Goal: Find specific page/section: Find specific page/section

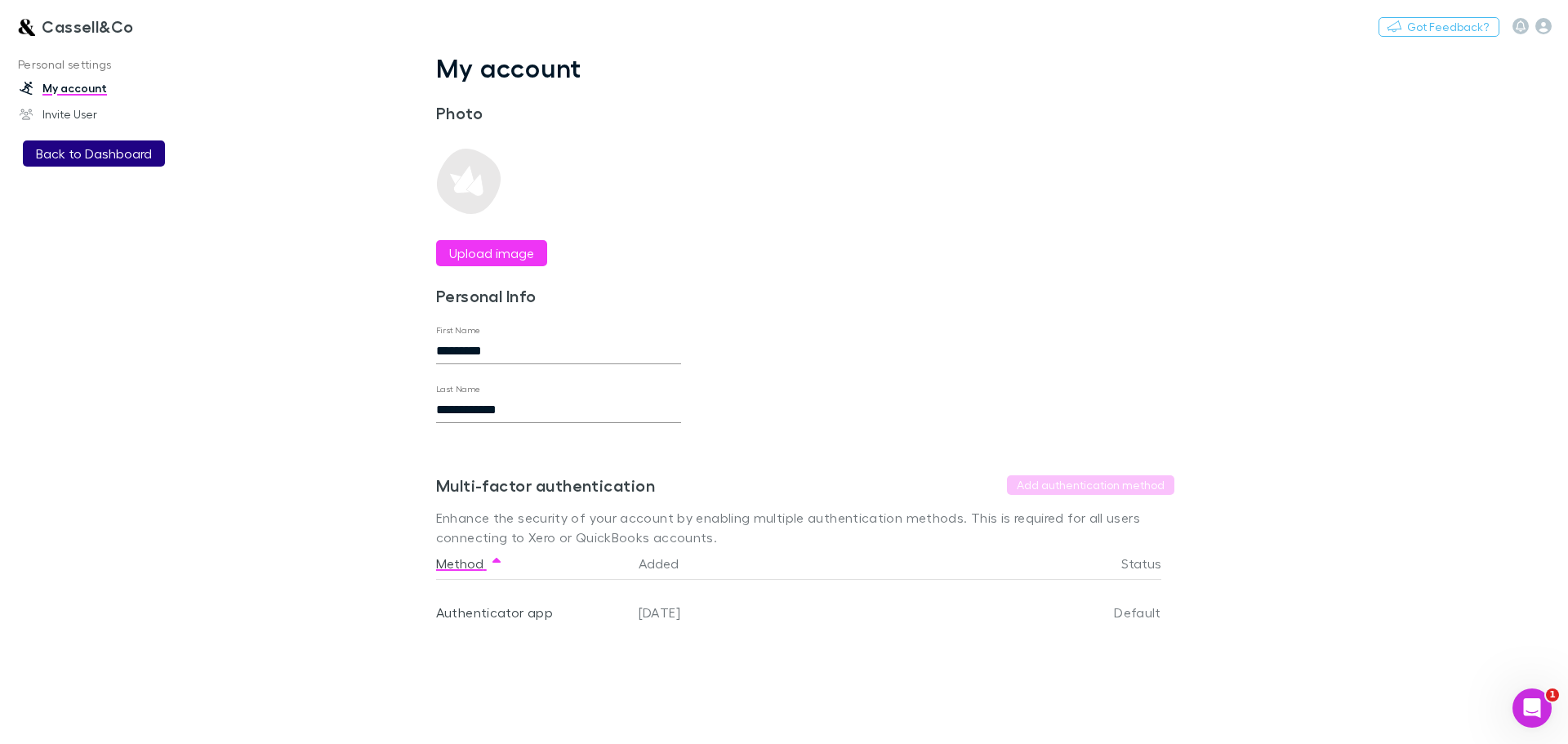
click at [125, 156] on button "Back to Dashboard" at bounding box center [94, 153] width 143 height 26
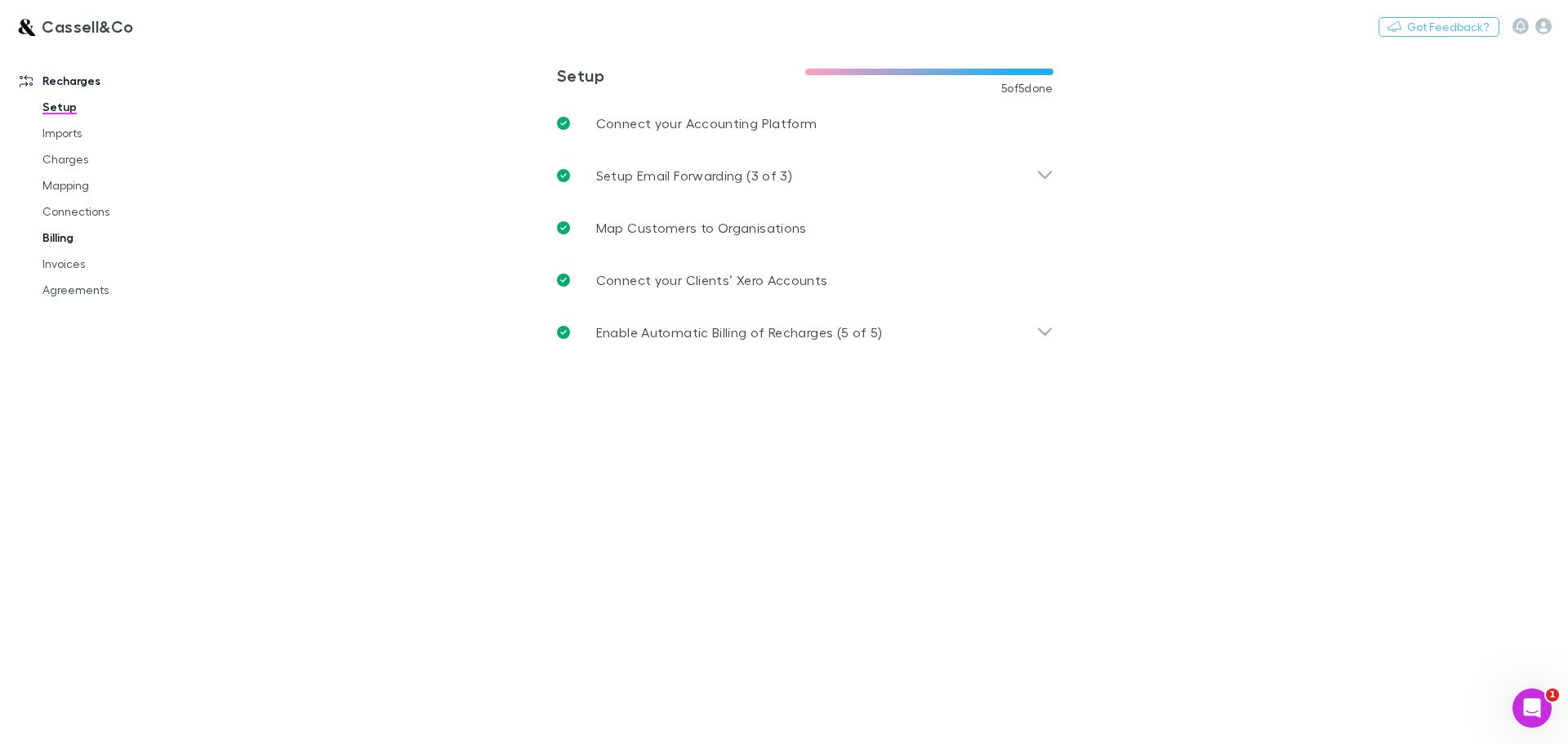
click at [61, 230] on link "Billing" at bounding box center [123, 238] width 195 height 26
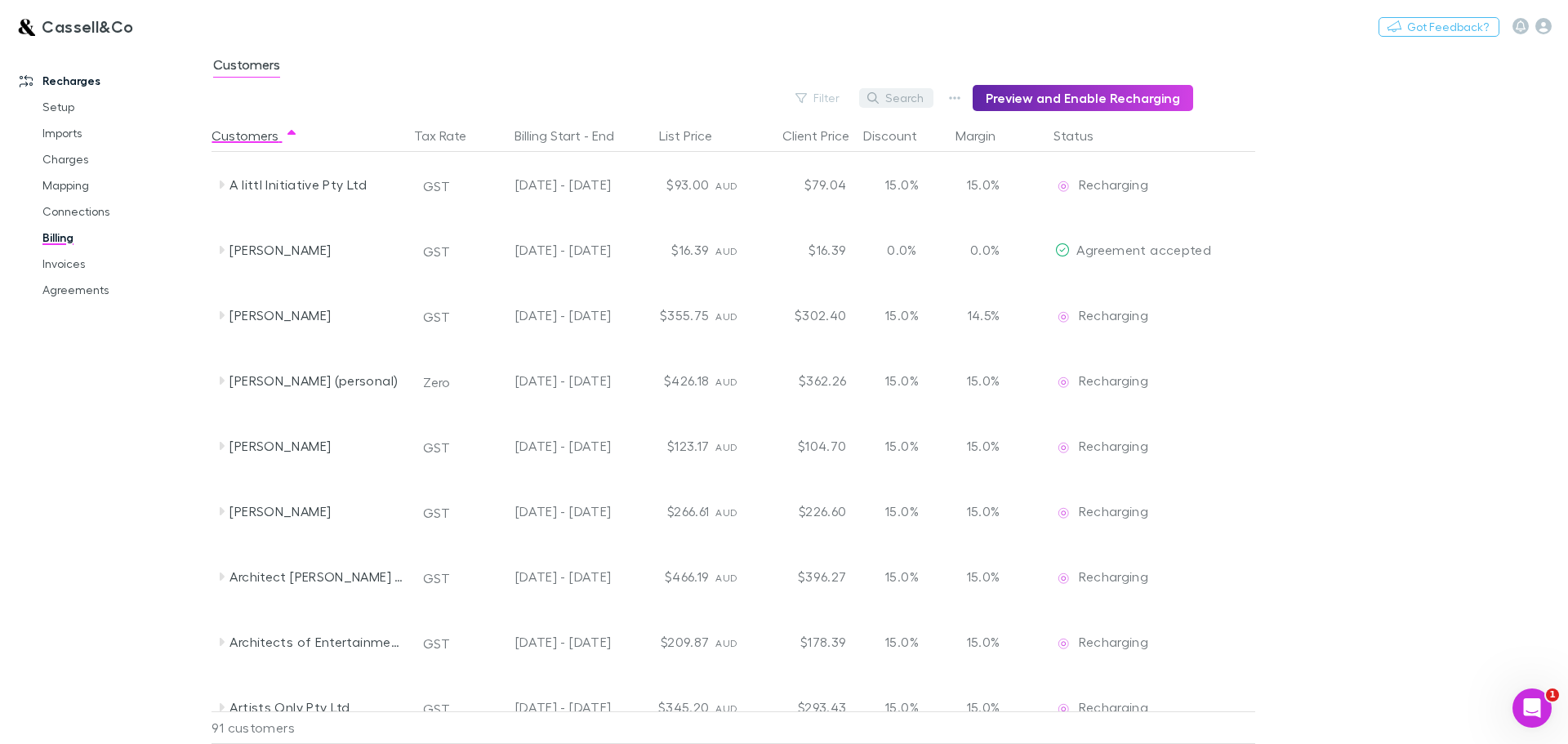
click at [893, 94] on button "Search" at bounding box center [896, 98] width 74 height 20
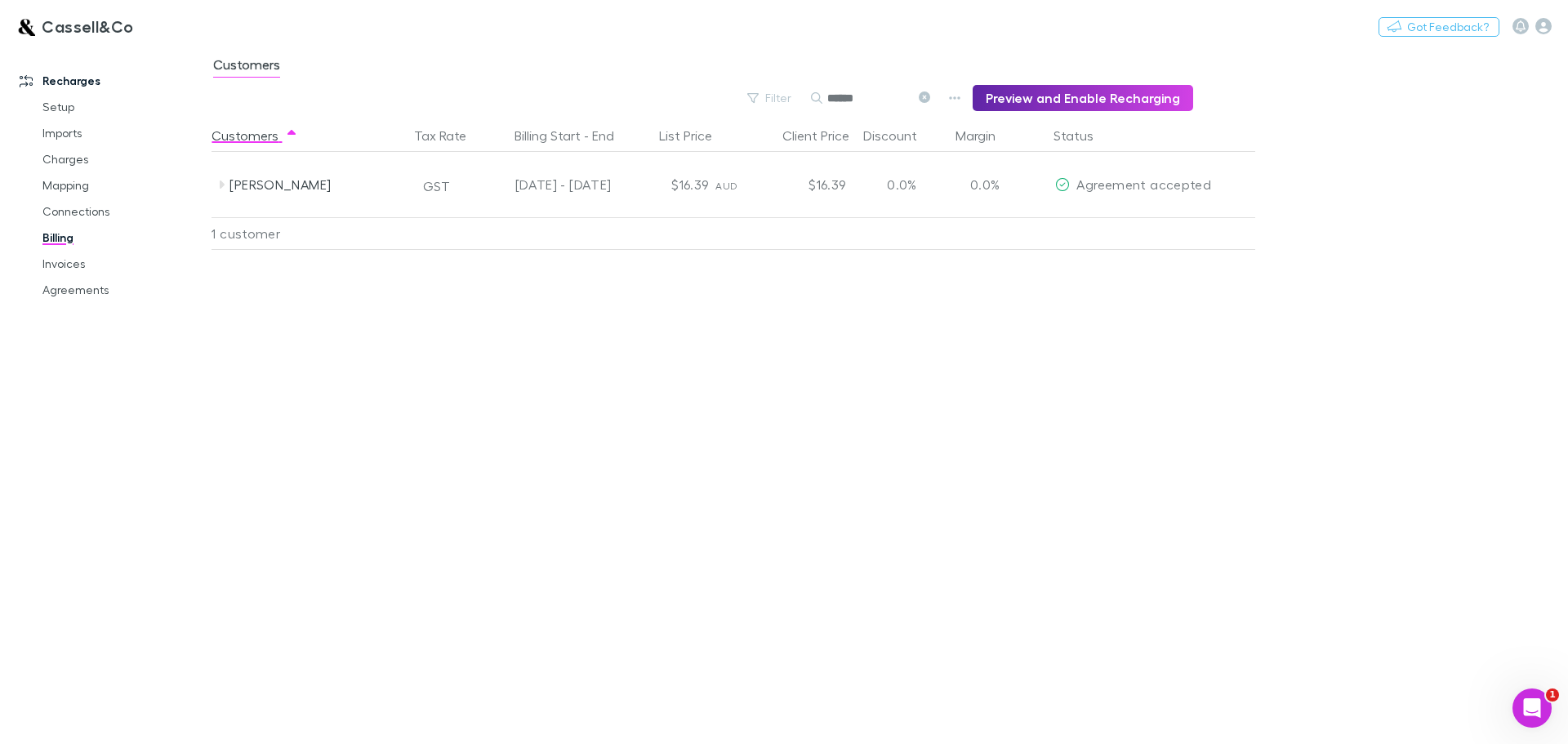
type input "*******"
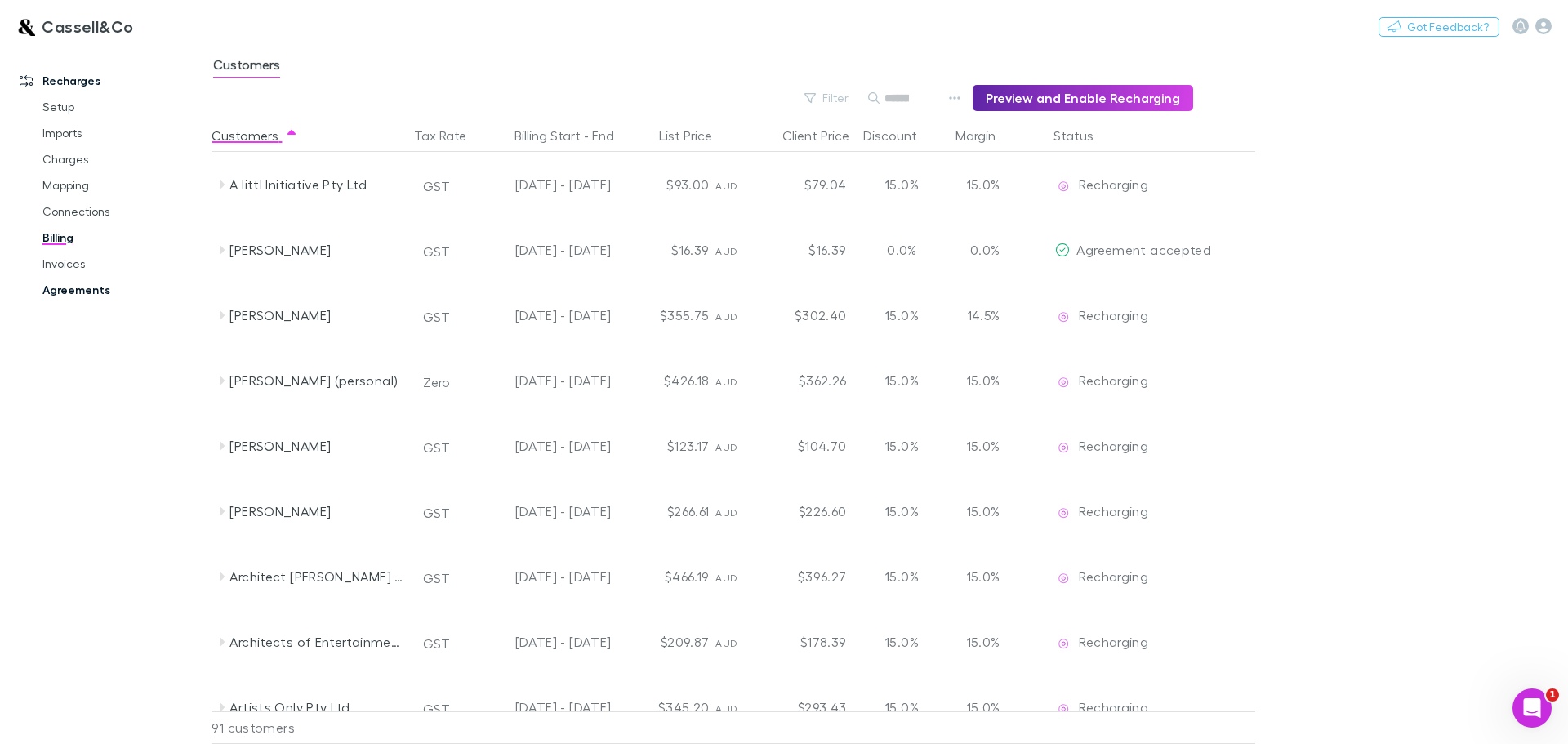
click at [100, 289] on link "Agreements" at bounding box center [123, 290] width 195 height 26
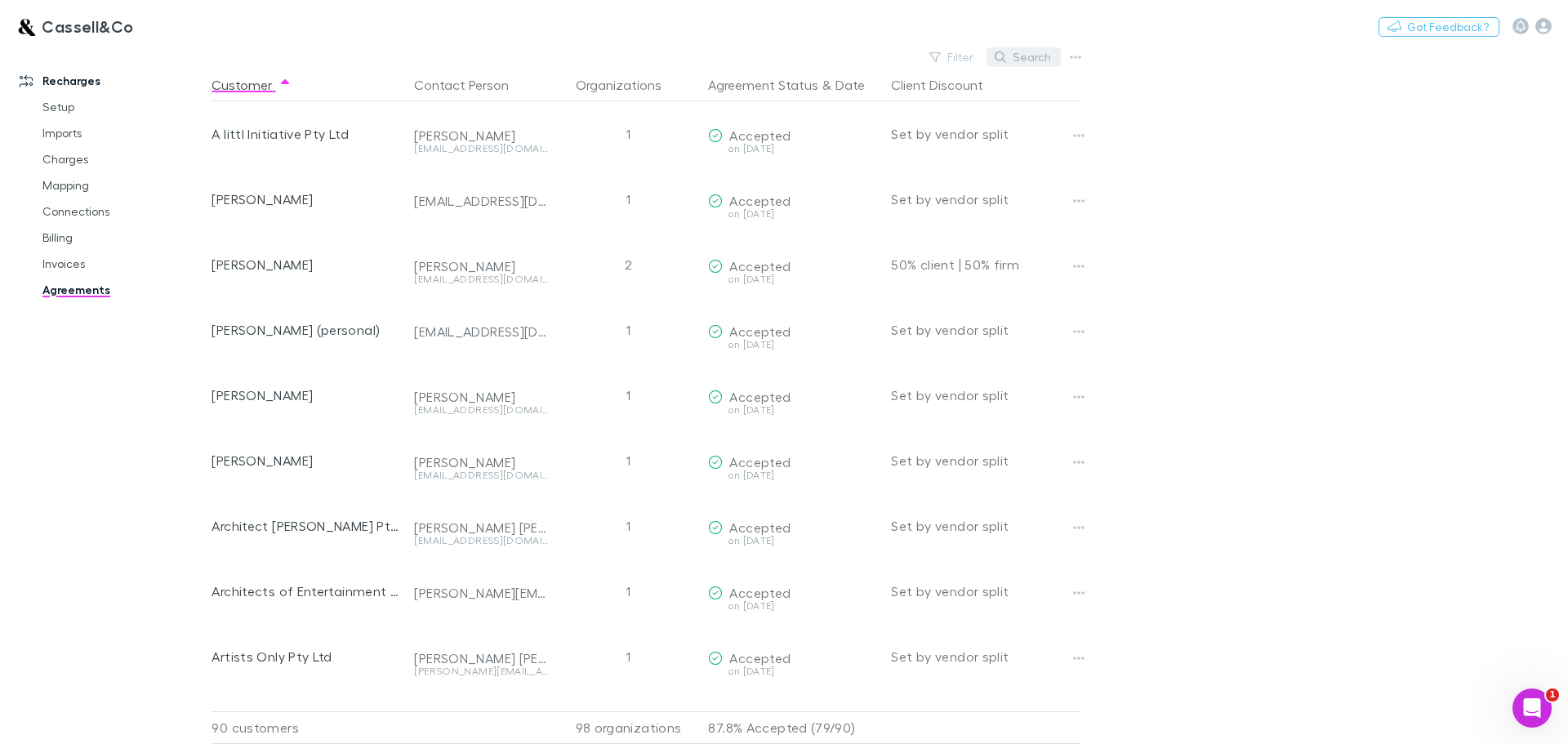
click at [1027, 57] on button "Search" at bounding box center [1023, 57] width 74 height 20
click at [979, 62] on input "text" at bounding box center [995, 57] width 82 height 23
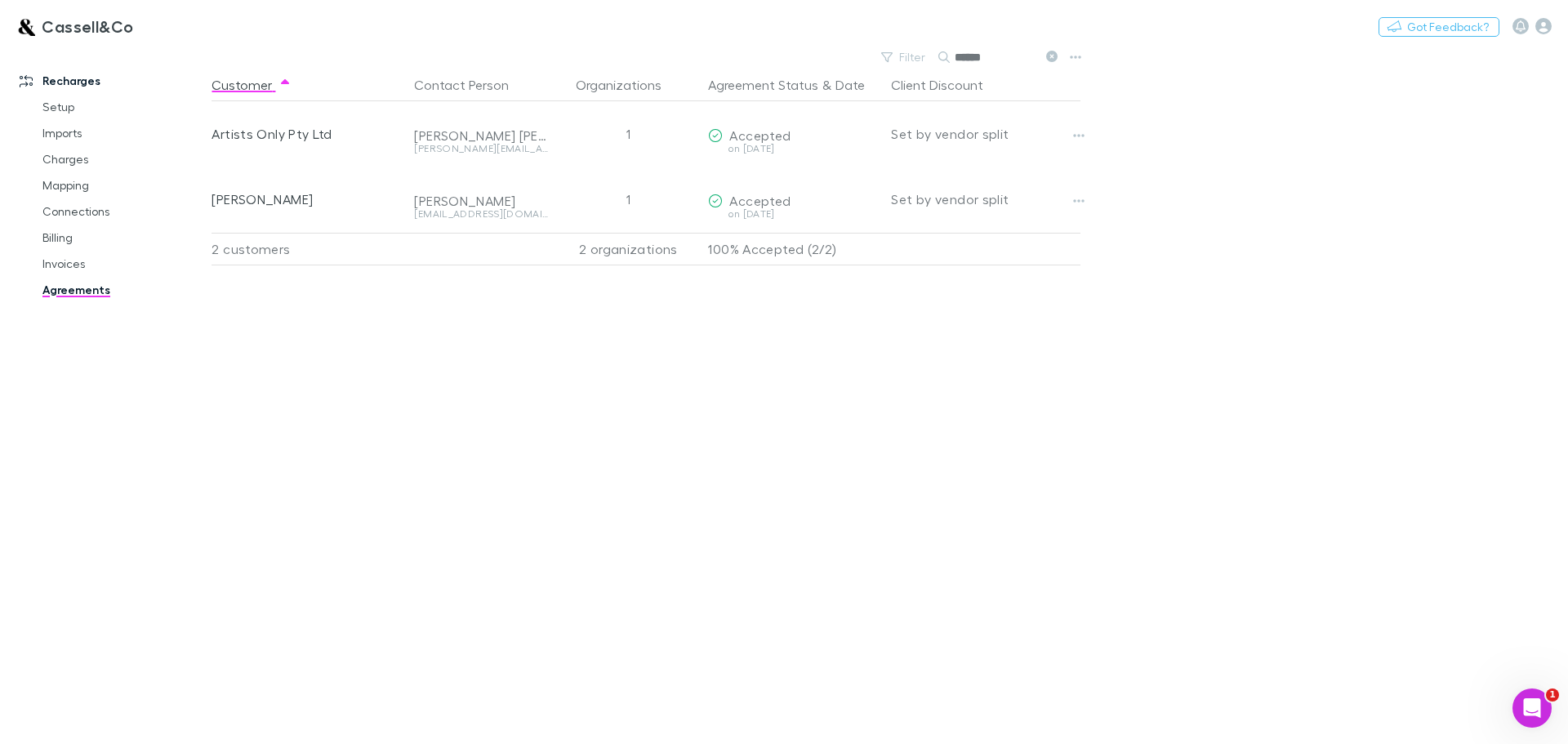
type input "*******"
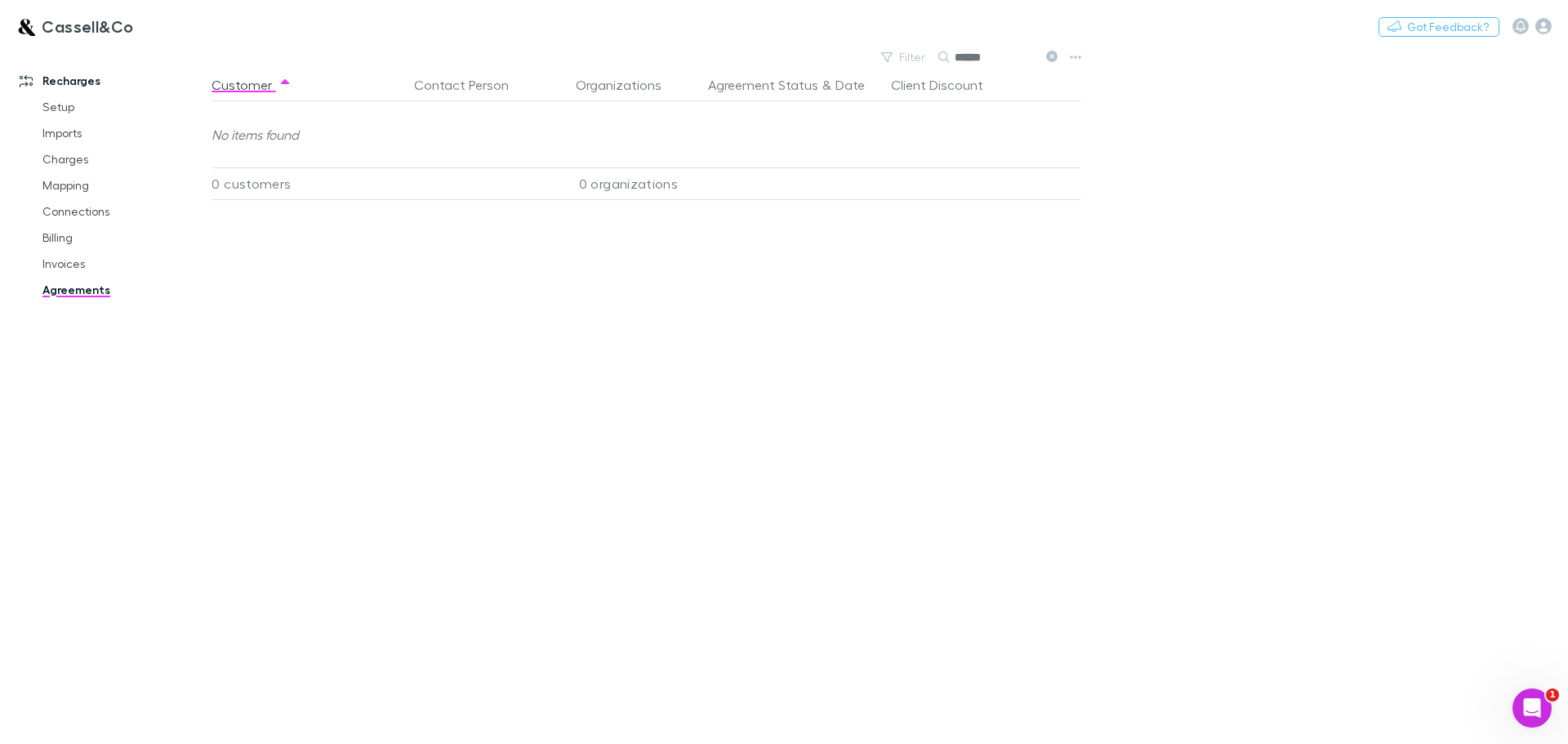
type input "******"
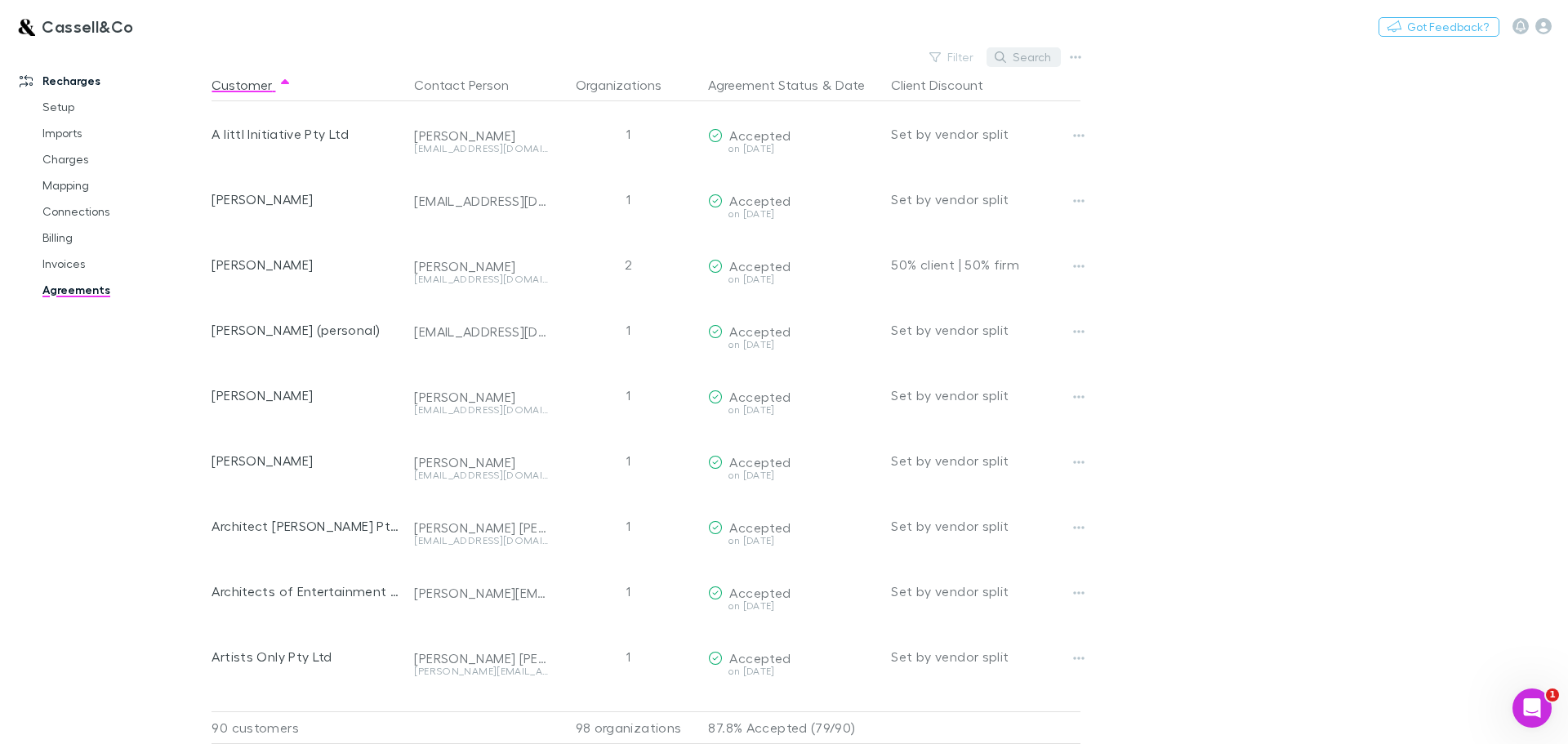
click at [1035, 53] on button "Search" at bounding box center [1023, 57] width 74 height 20
click at [963, 59] on input "text" at bounding box center [995, 57] width 82 height 23
click at [975, 58] on input "text" at bounding box center [995, 57] width 82 height 23
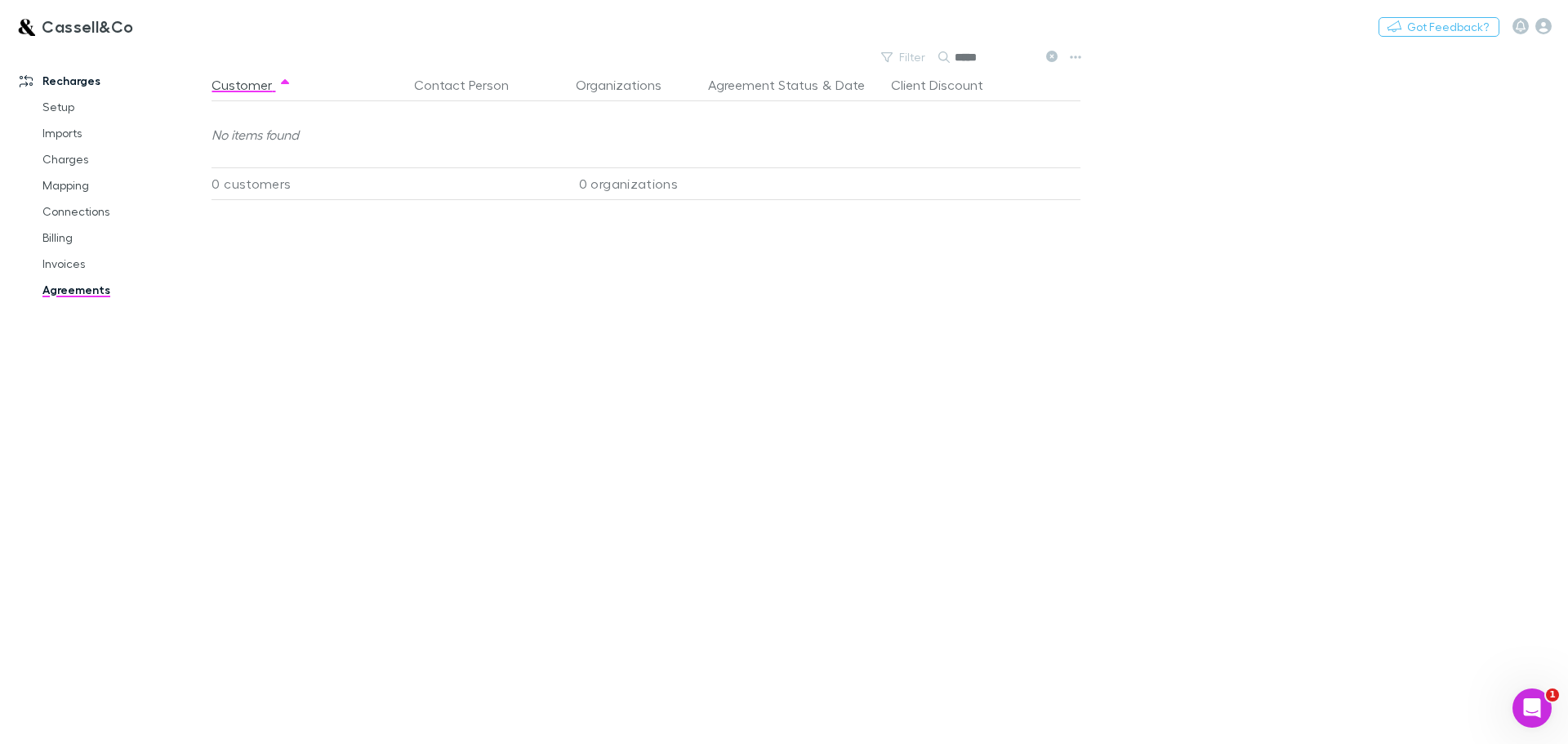
type input "******"
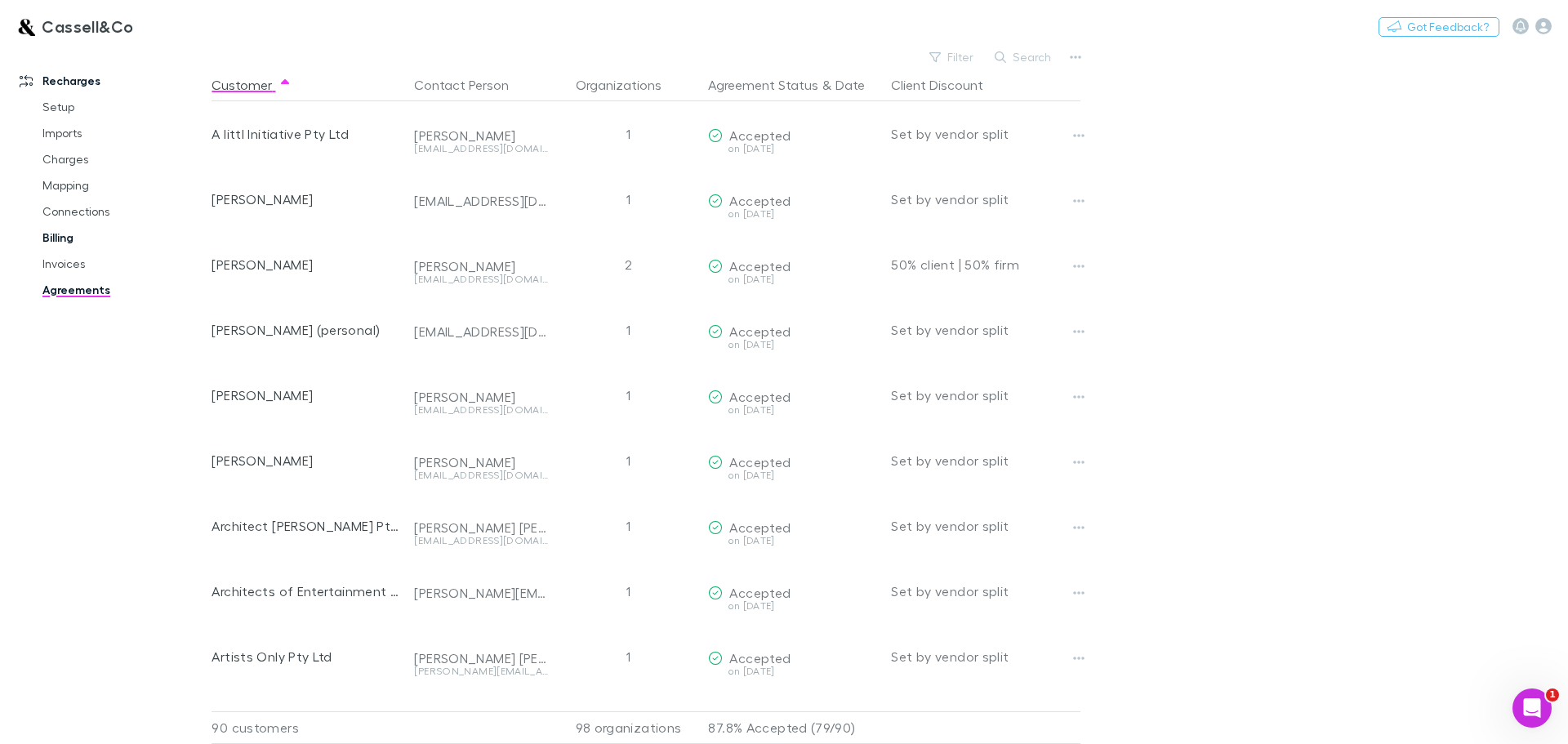
click at [65, 240] on link "Billing" at bounding box center [123, 238] width 195 height 26
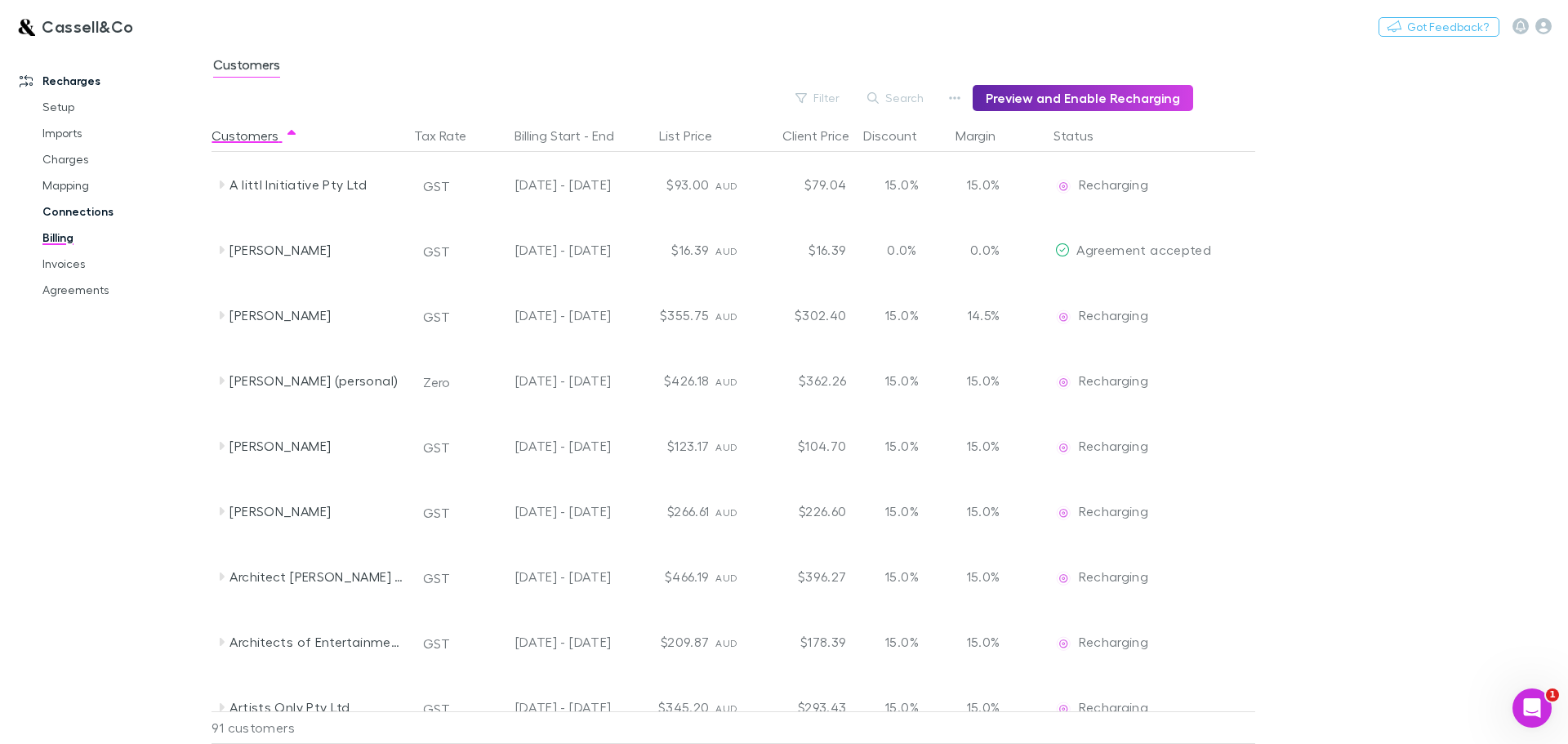
click at [74, 262] on link "Invoices" at bounding box center [123, 264] width 195 height 26
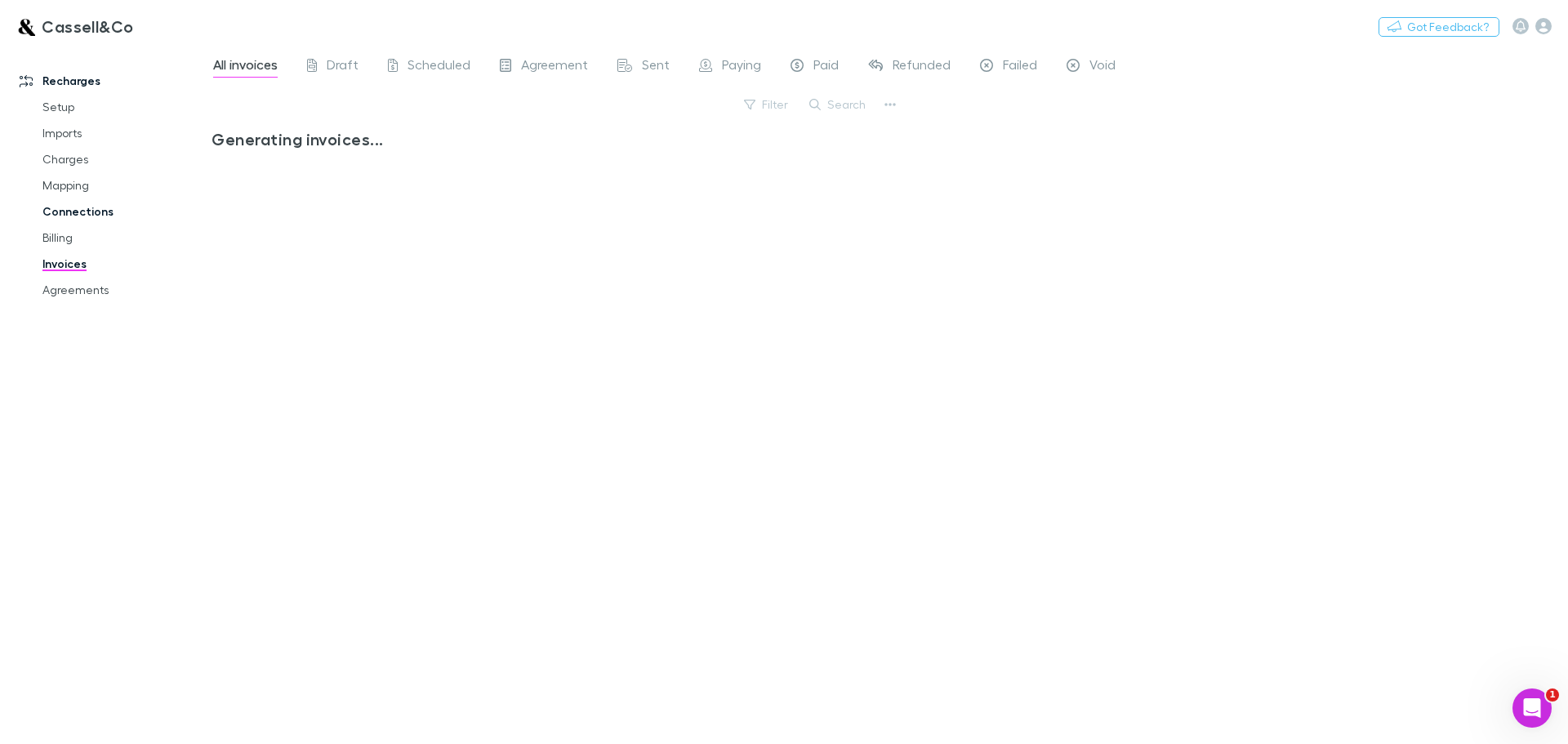
click at [78, 213] on link "Connections" at bounding box center [123, 211] width 195 height 26
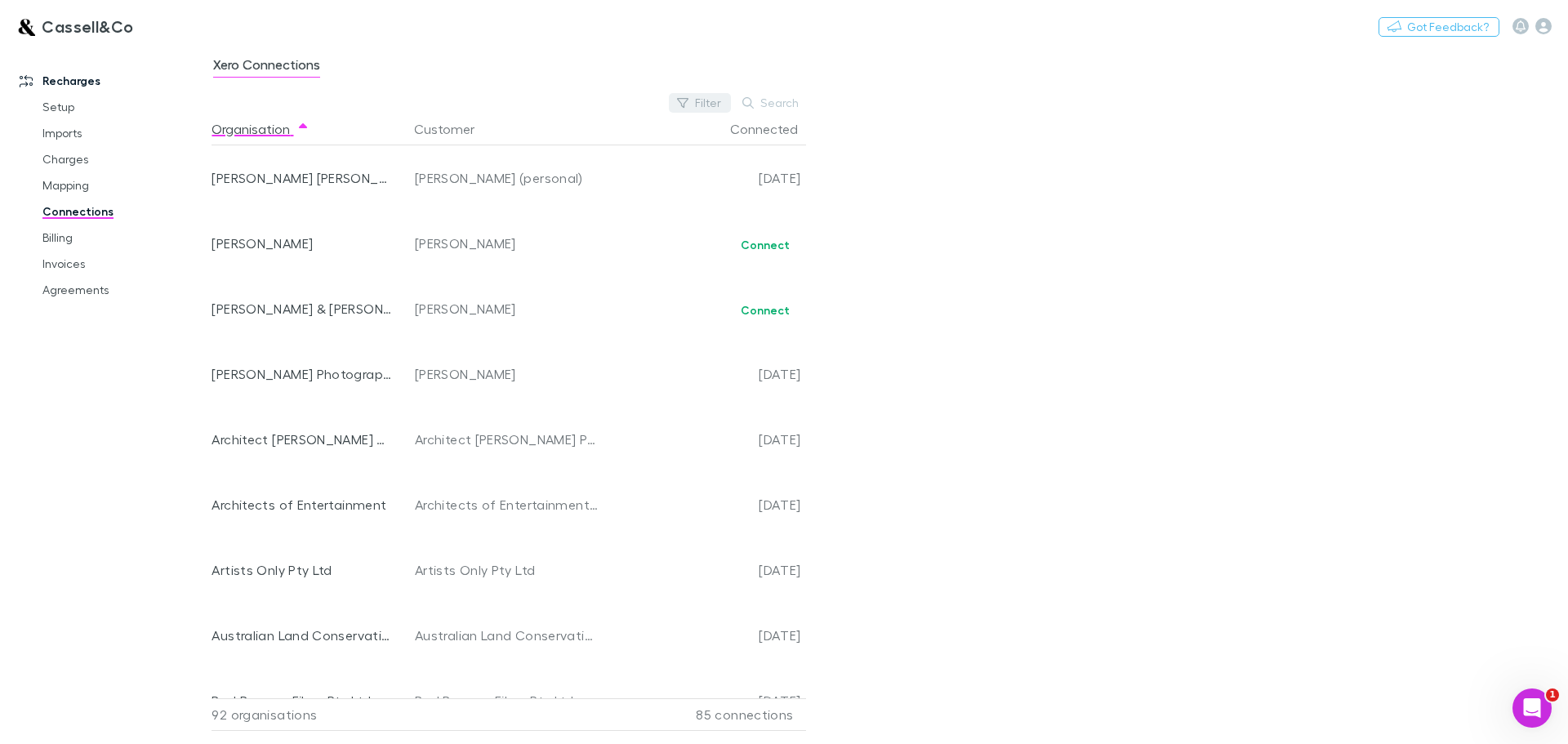
click at [708, 107] on button "Filter" at bounding box center [699, 103] width 62 height 20
click at [471, 234] on li "No" at bounding box center [590, 235] width 284 height 26
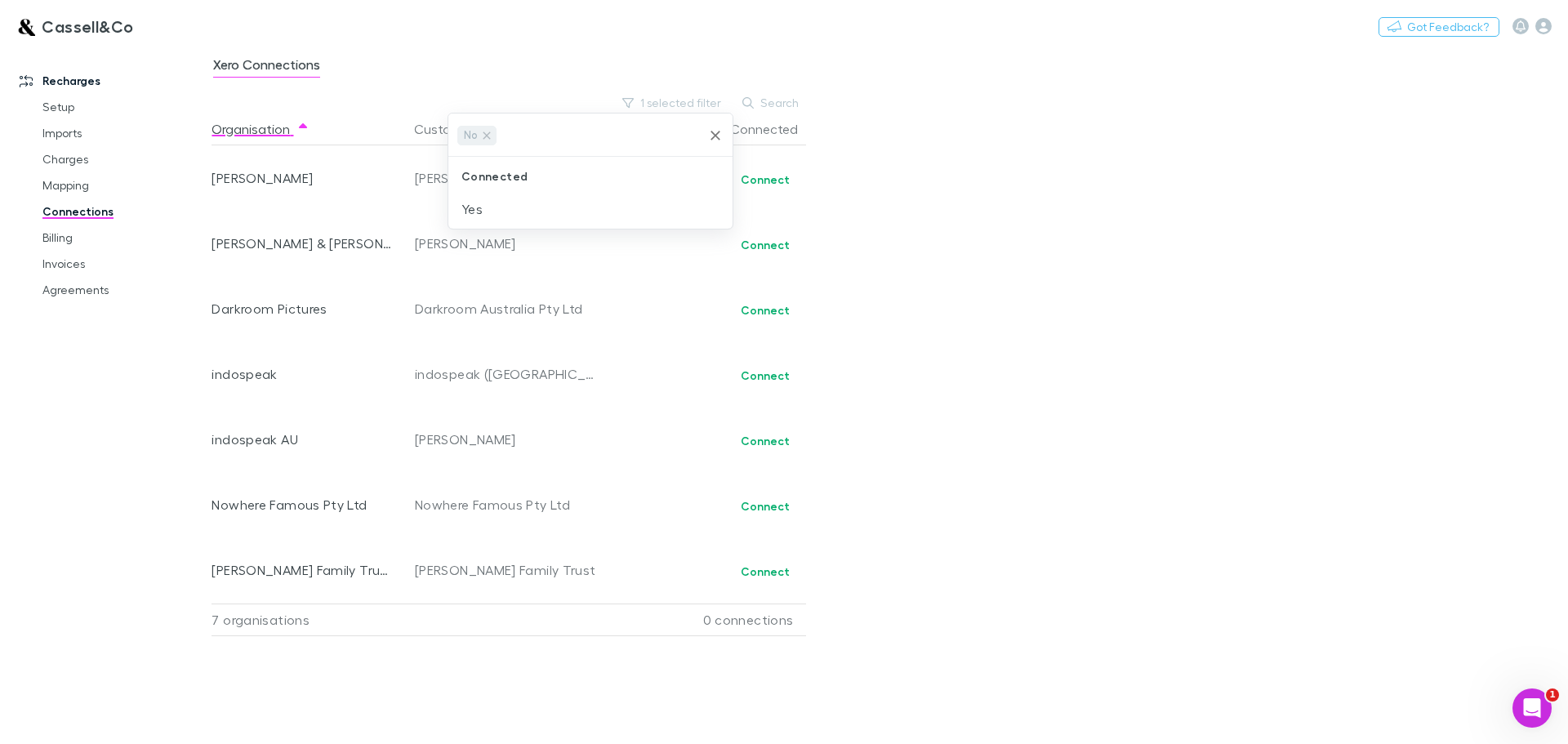
click at [1058, 207] on div at bounding box center [784, 372] width 1568 height 744
click at [64, 187] on link "Mapping" at bounding box center [123, 185] width 195 height 26
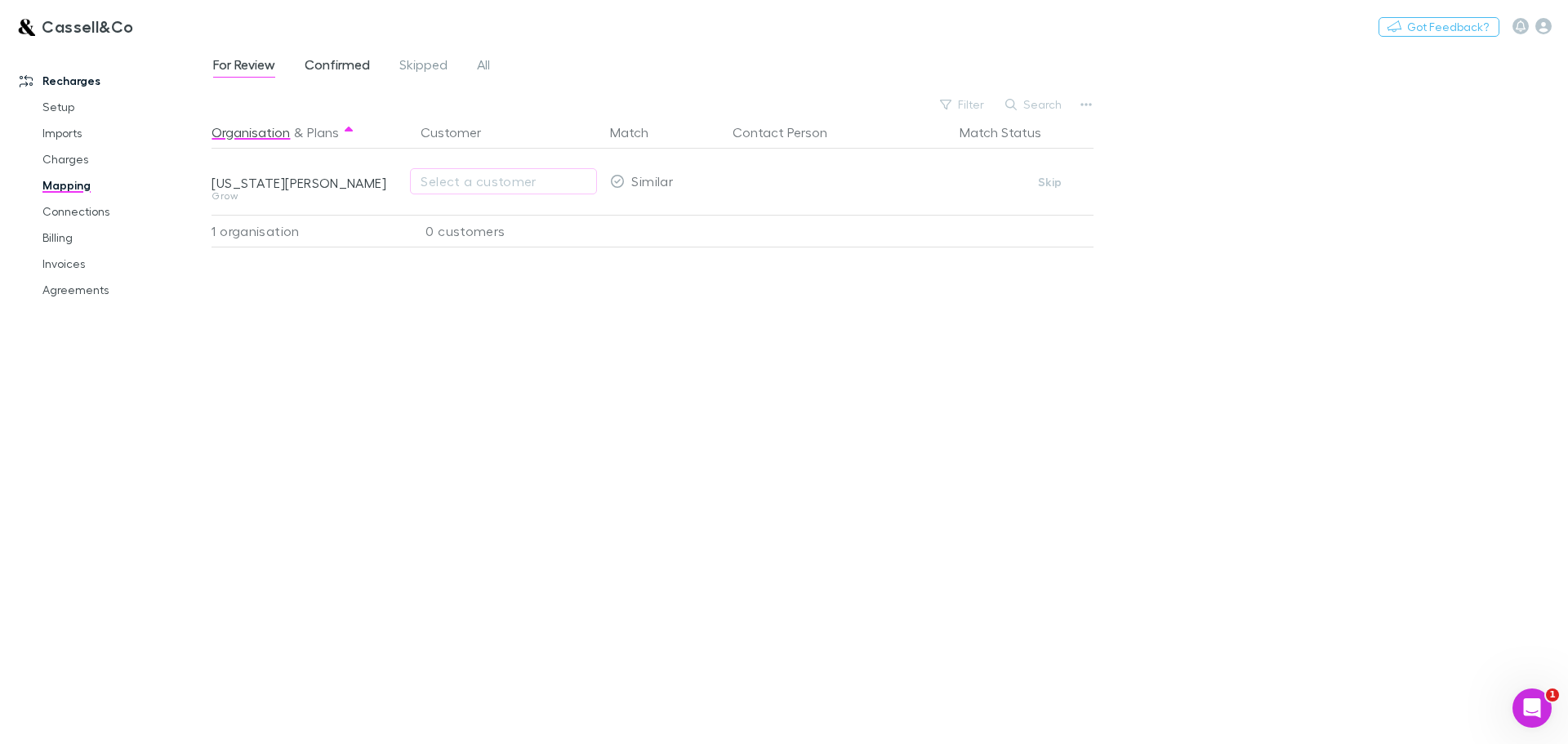
click at [325, 65] on span "Confirmed" at bounding box center [337, 67] width 65 height 22
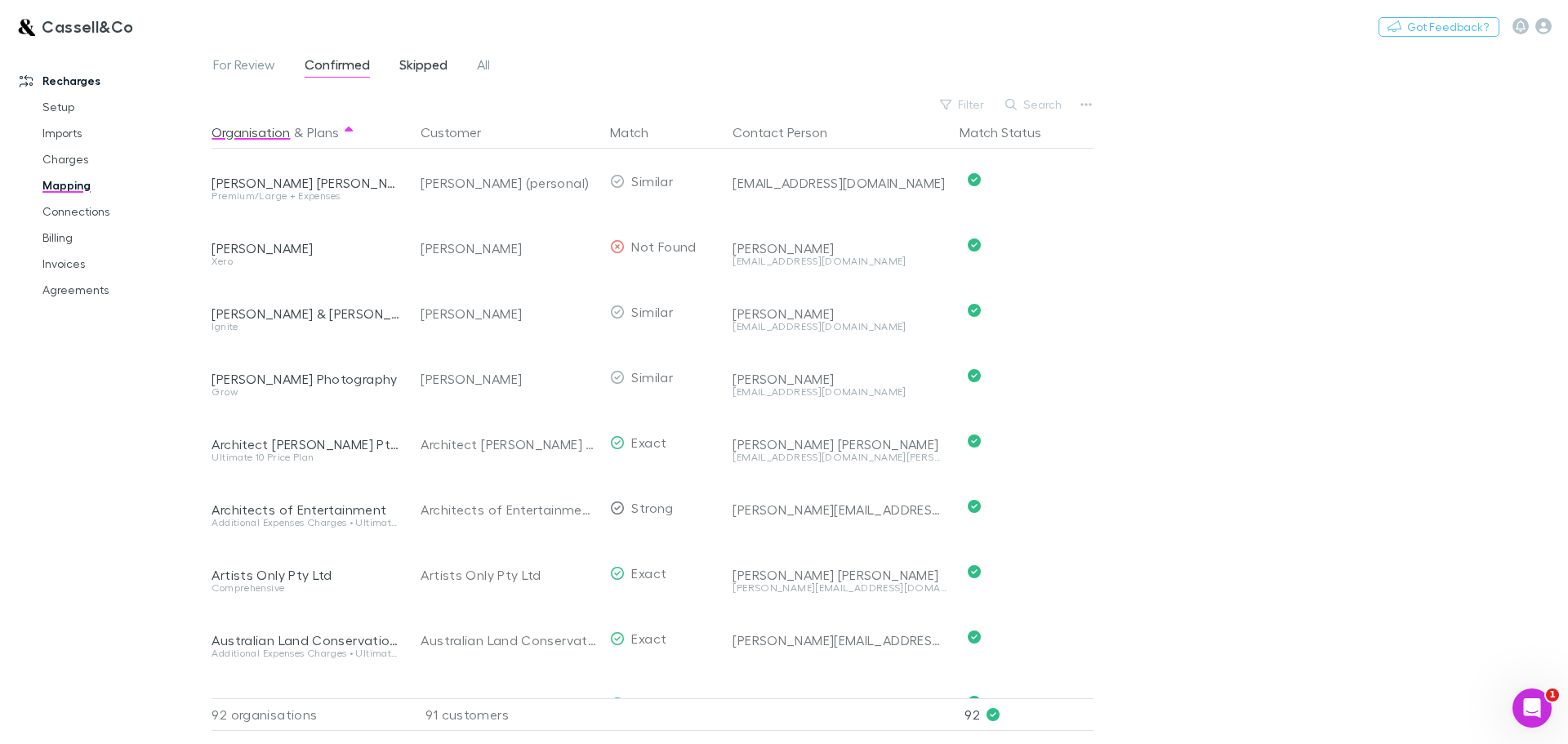
click at [432, 64] on span "Skipped" at bounding box center [423, 67] width 48 height 22
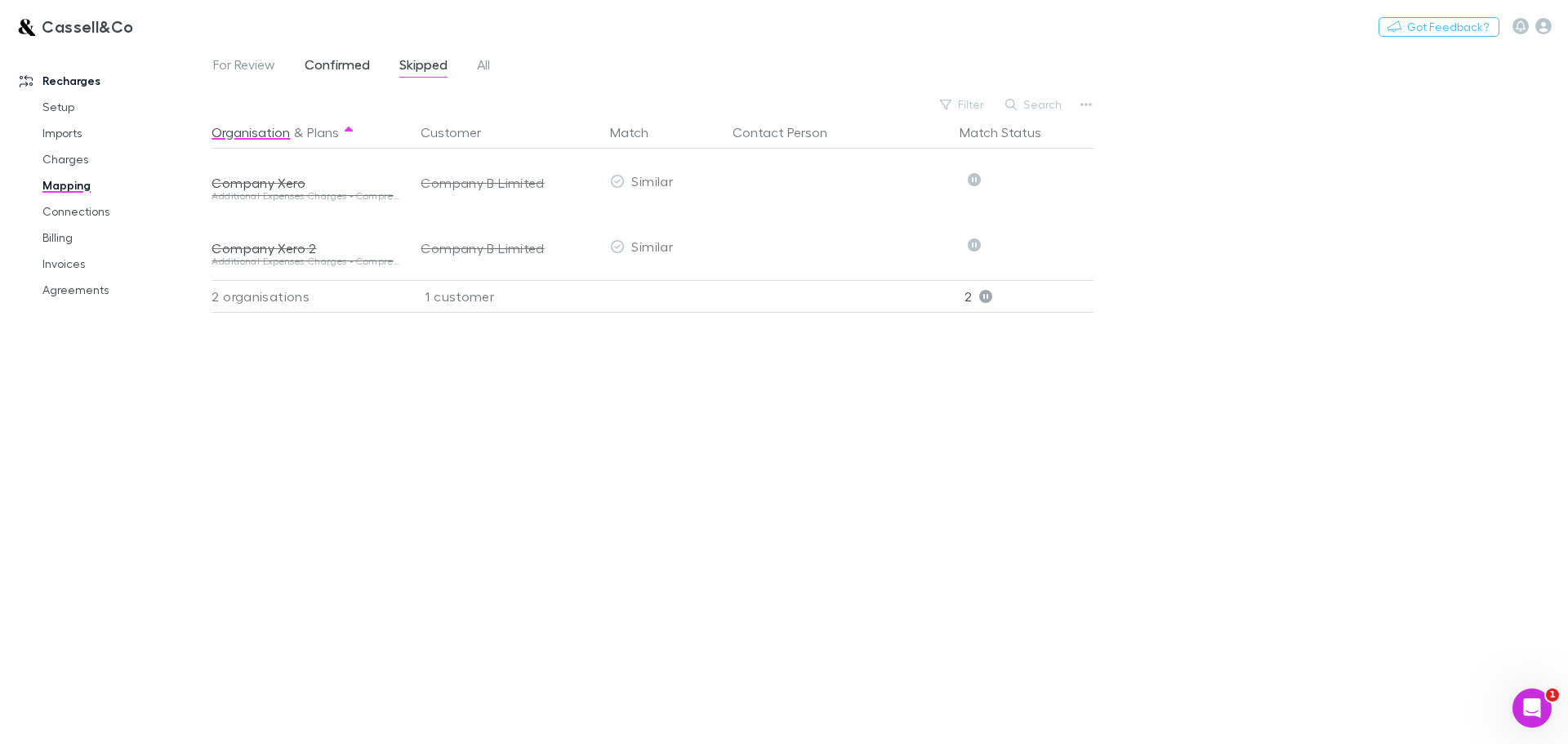
click at [325, 60] on span "Confirmed" at bounding box center [337, 67] width 65 height 22
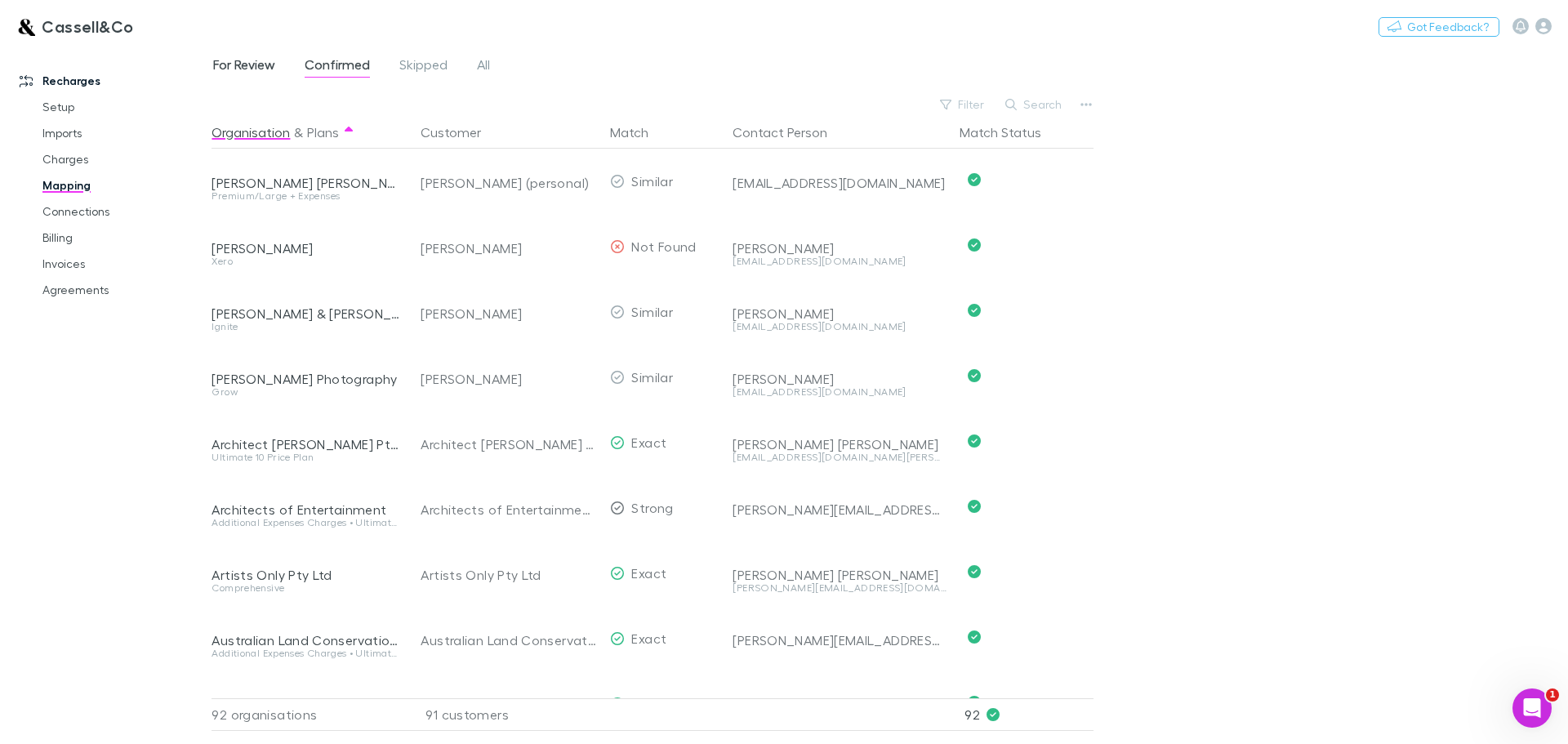
click at [258, 67] on span "For Review" at bounding box center [244, 67] width 62 height 22
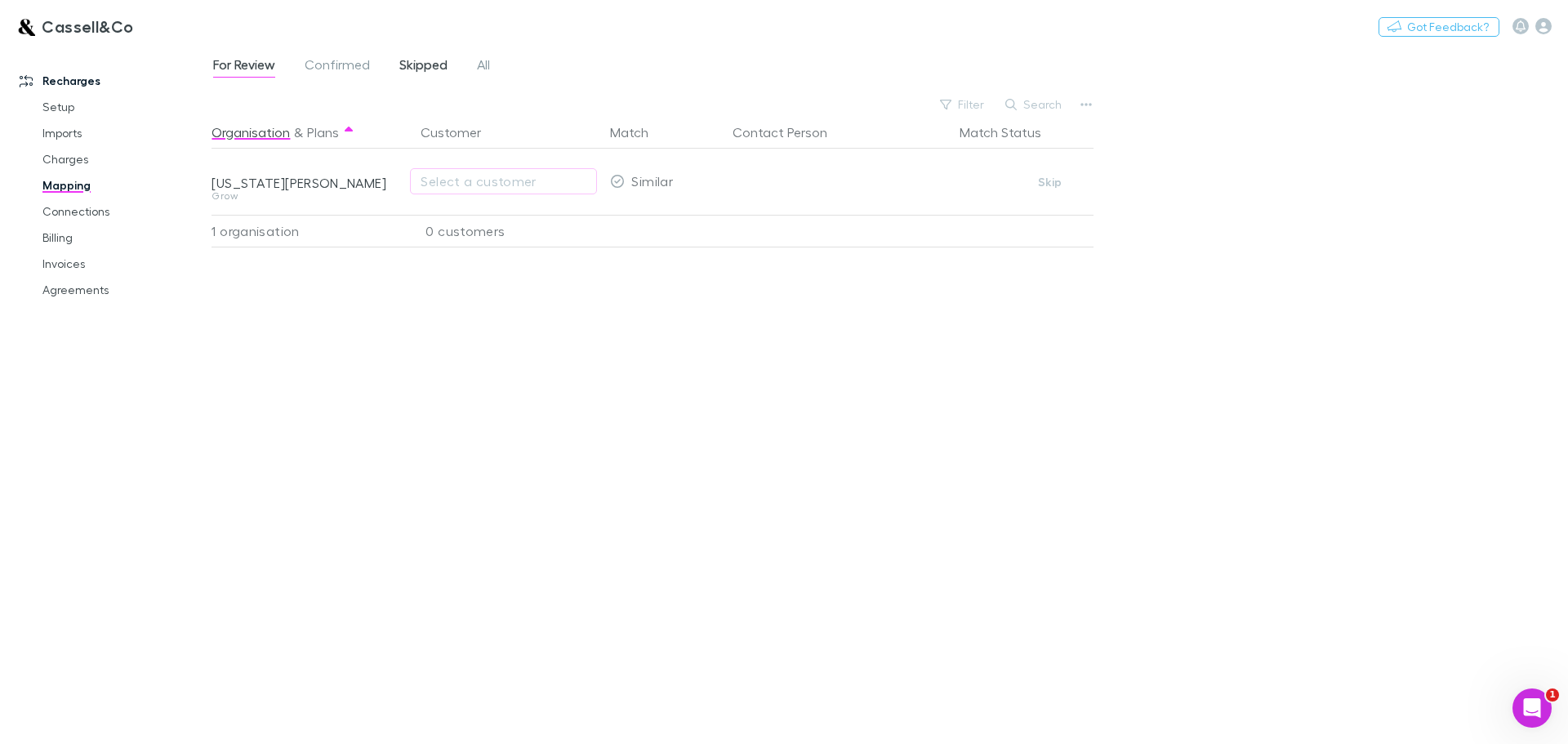
click at [420, 64] on span "Skipped" at bounding box center [423, 67] width 48 height 22
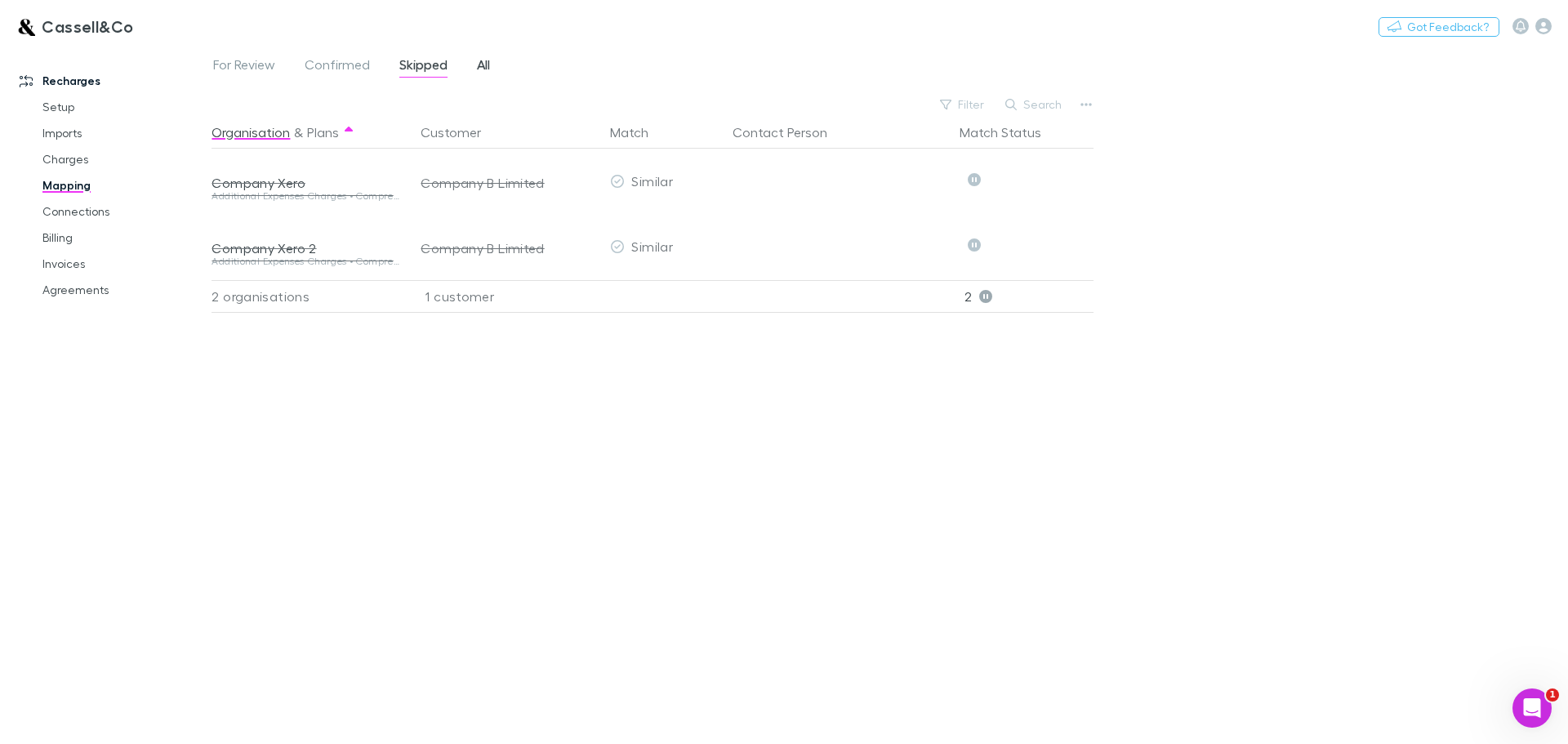
click at [478, 58] on span "All" at bounding box center [483, 67] width 13 height 22
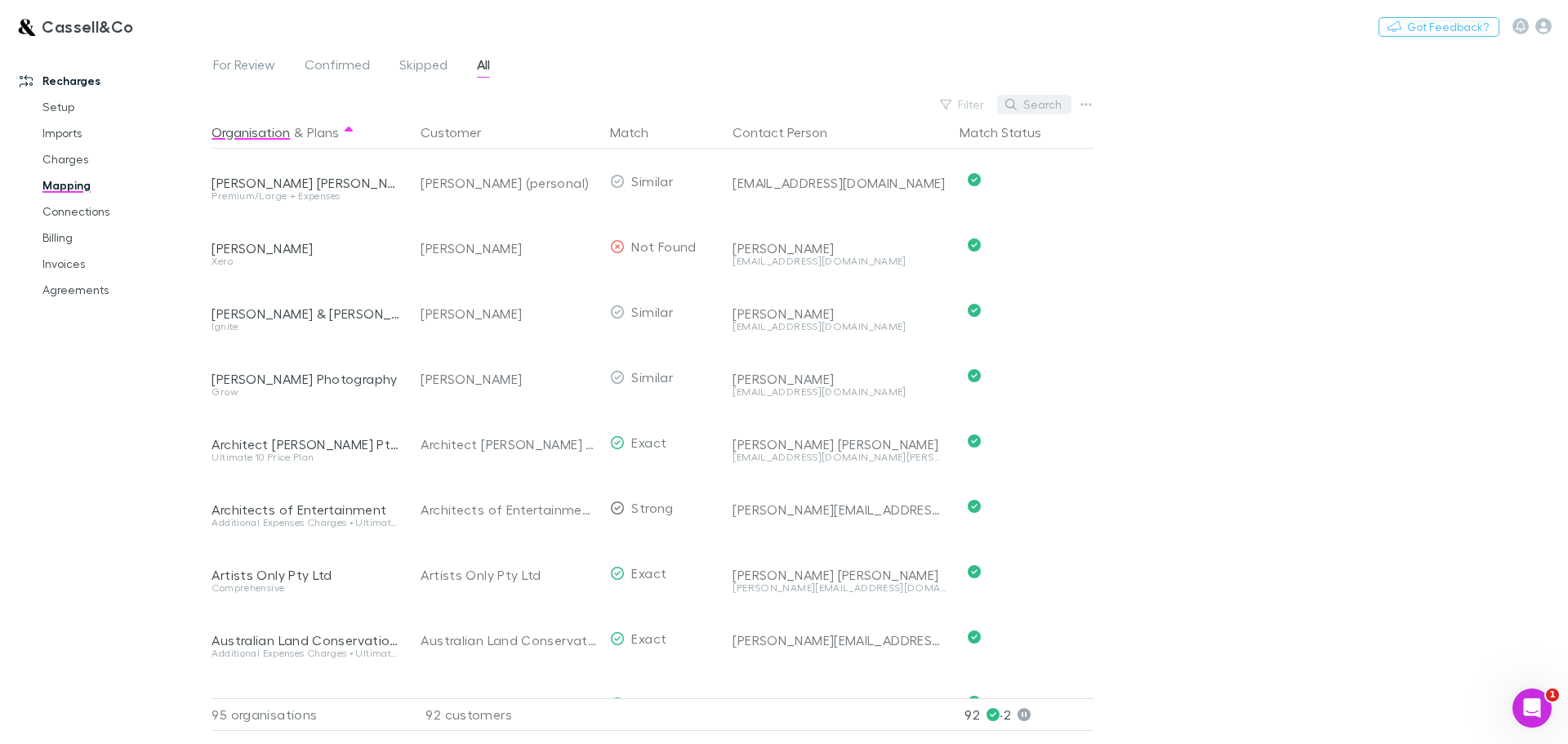
click at [1042, 101] on button "Search" at bounding box center [1034, 105] width 74 height 20
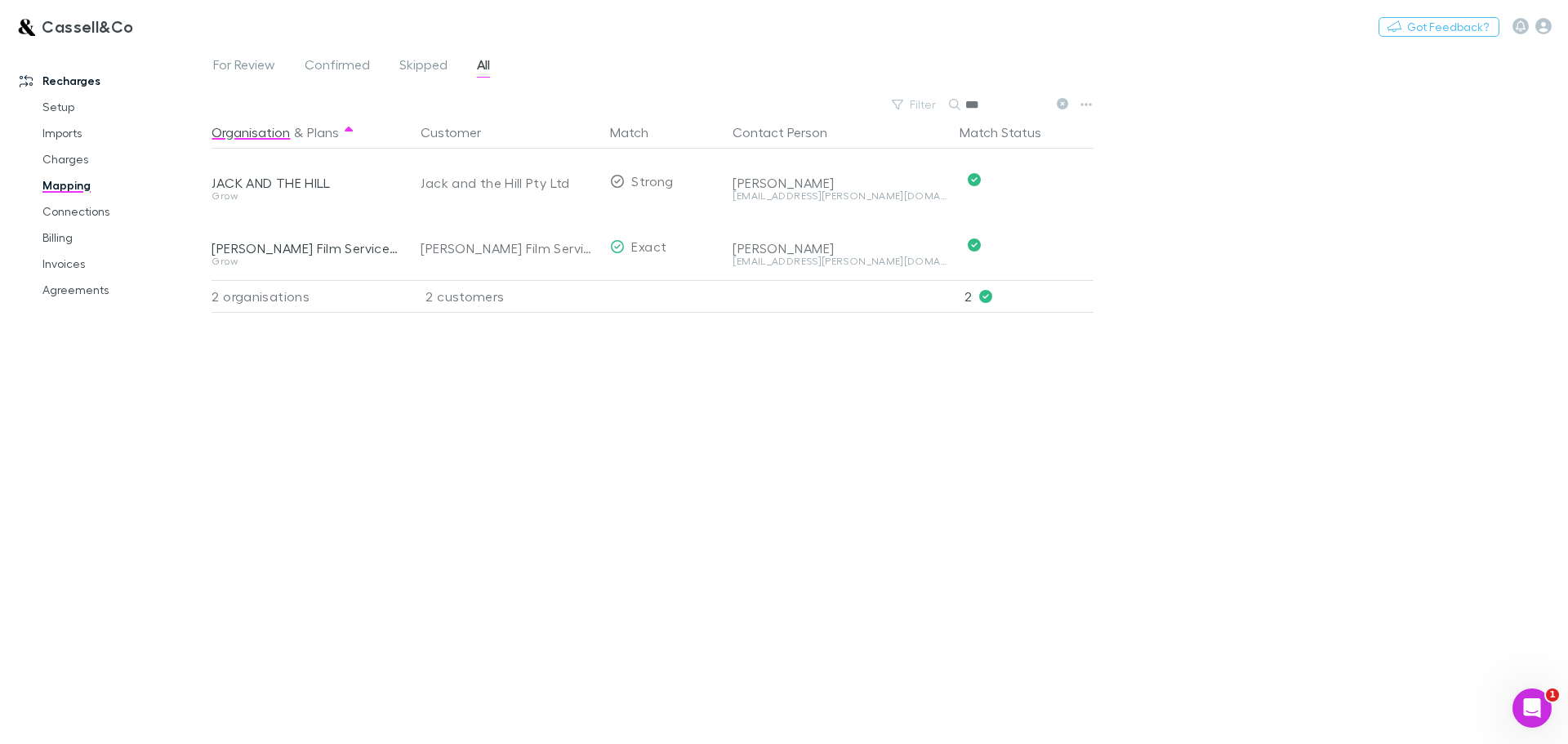
type input "***"
click at [1555, 29] on div "Nothing Got Feedback?" at bounding box center [1473, 26] width 189 height 22
click at [1550, 23] on icon "button" at bounding box center [1544, 26] width 16 height 16
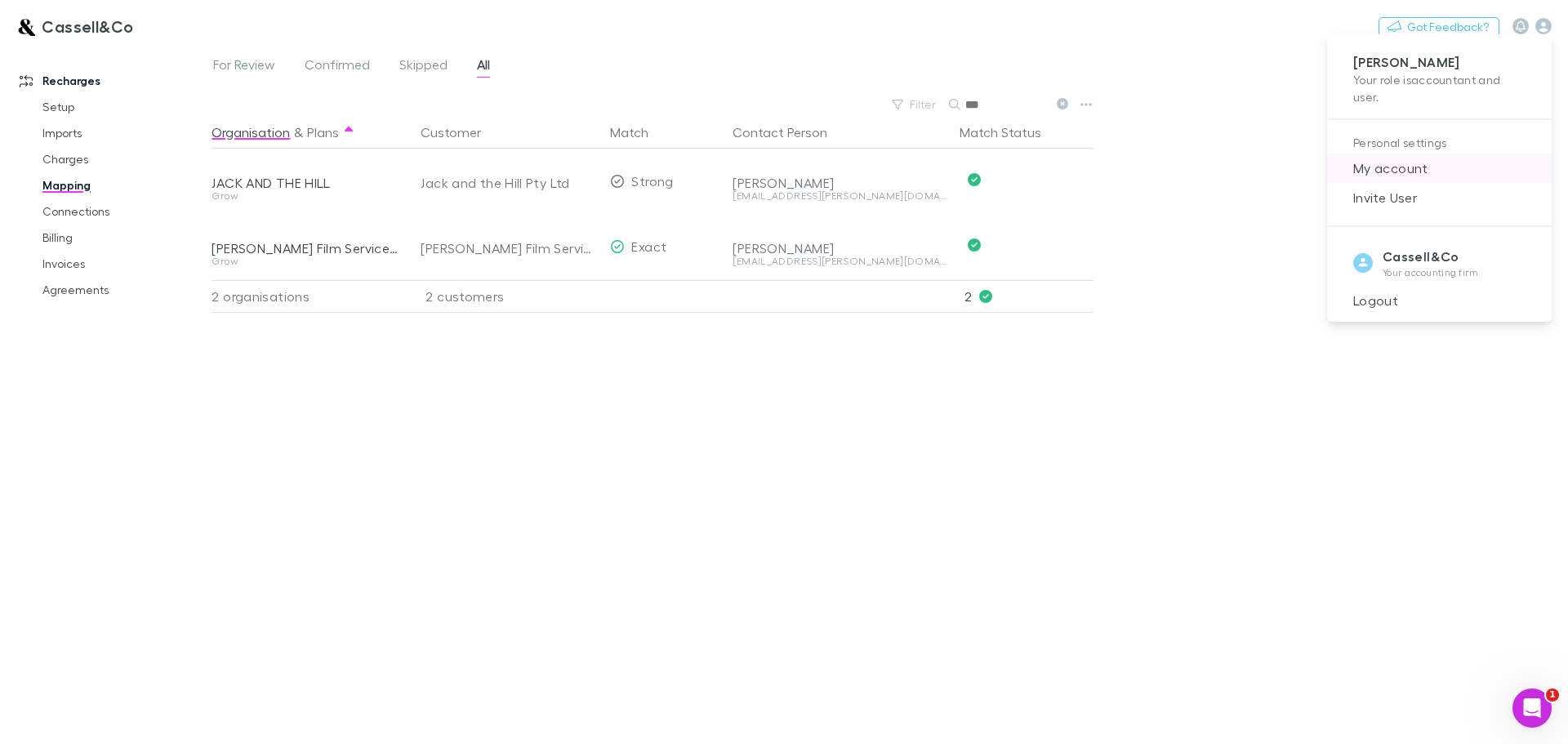
click at [1393, 169] on span "My account" at bounding box center [1439, 169] width 198 height 20
